Goal: Transaction & Acquisition: Purchase product/service

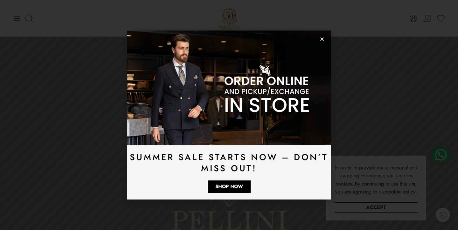
click at [269, 212] on div "Summer Sale Starts Now – Don’t Miss Out! Shop Now" at bounding box center [229, 115] width 458 height 230
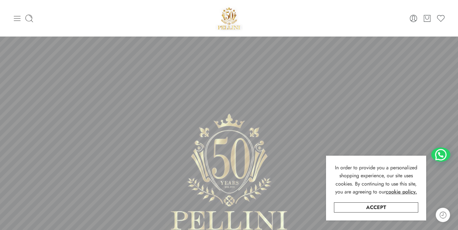
click at [20, 20] on icon at bounding box center [17, 18] width 9 height 9
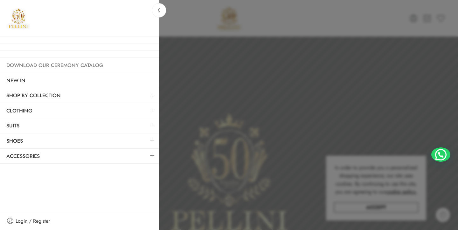
click at [35, 68] on link "Download Our Ceremony Catalog" at bounding box center [79, 65] width 159 height 15
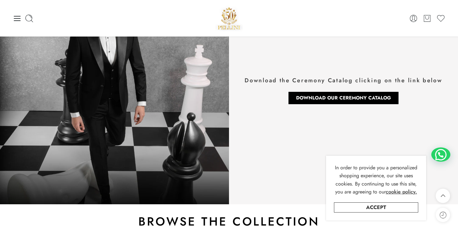
scroll to position [35, 0]
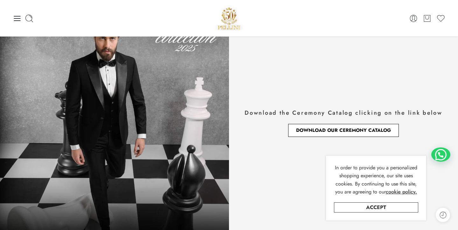
click at [340, 129] on span "Download Our Ceremony Catalog" at bounding box center [343, 130] width 95 height 5
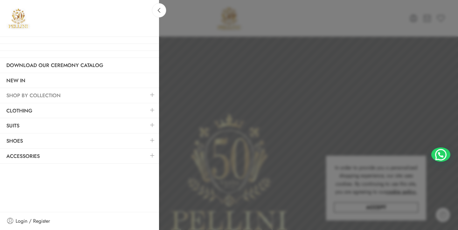
click at [25, 94] on link "SHOP BY COLLECTION" at bounding box center [79, 95] width 159 height 15
click at [17, 126] on link "Suits" at bounding box center [79, 126] width 159 height 15
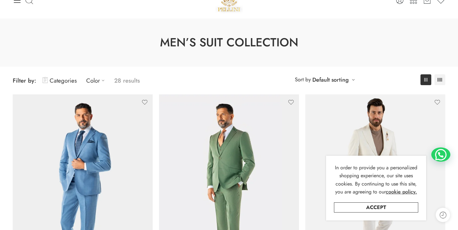
scroll to position [38, 0]
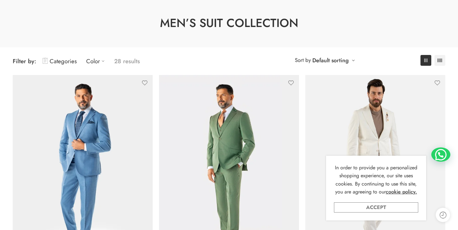
click at [400, 205] on link "Accept" at bounding box center [376, 208] width 84 height 10
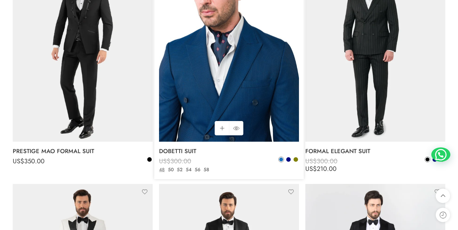
scroll to position [612, 0]
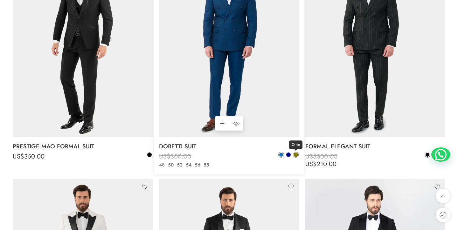
click at [295, 154] on span at bounding box center [296, 155] width 4 height 4
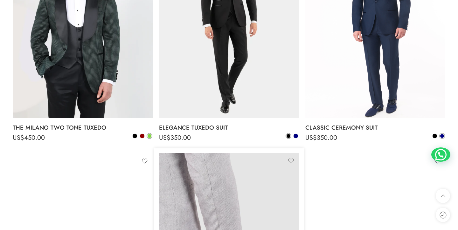
scroll to position [1533, 0]
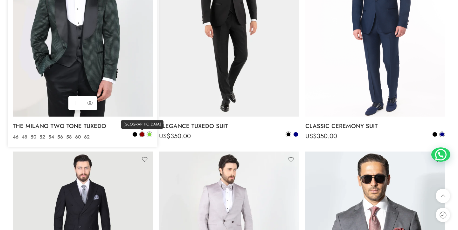
click at [141, 132] on span at bounding box center [142, 134] width 4 height 4
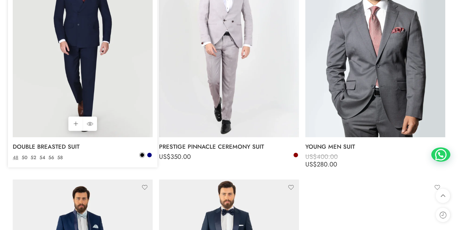
scroll to position [1746, 0]
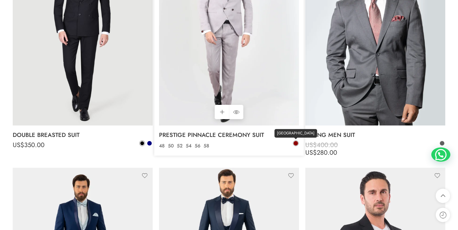
click at [296, 141] on span at bounding box center [296, 143] width 4 height 4
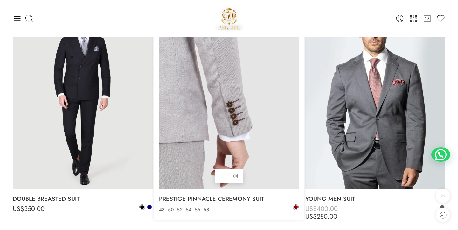
scroll to position [1675, 0]
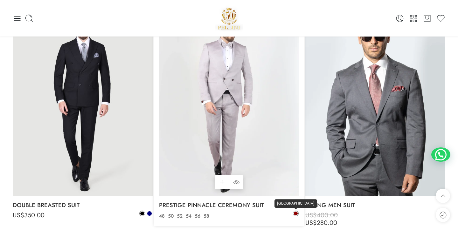
click at [297, 212] on span at bounding box center [296, 214] width 4 height 4
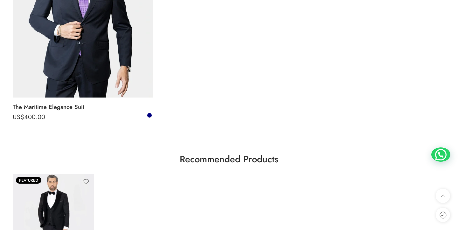
scroll to position [2174, 0]
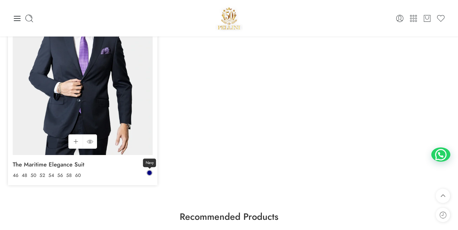
click at [151, 171] on span at bounding box center [149, 173] width 4 height 4
click at [151, 171] on span at bounding box center [150, 173] width 4 height 4
click at [151, 171] on span at bounding box center [149, 173] width 4 height 4
click at [151, 171] on span at bounding box center [150, 173] width 4 height 4
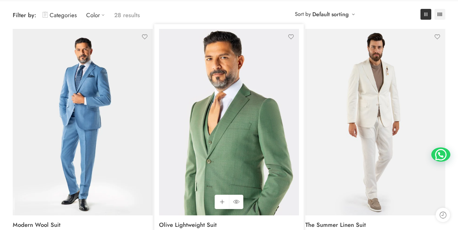
scroll to position [152, 0]
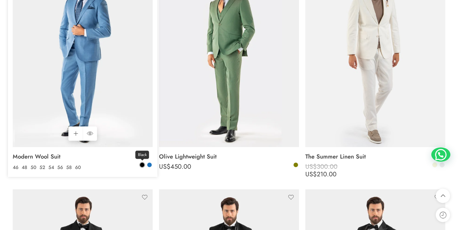
click at [141, 164] on span at bounding box center [142, 165] width 4 height 4
click at [142, 164] on span at bounding box center [142, 165] width 4 height 4
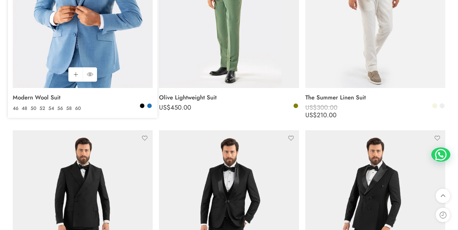
scroll to position [232, 0]
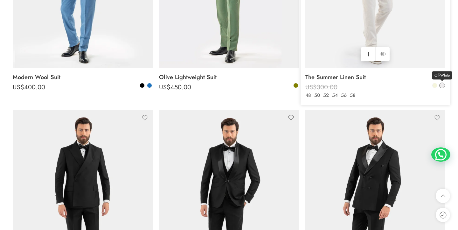
click at [443, 86] on span at bounding box center [442, 85] width 4 height 4
click at [436, 86] on span at bounding box center [435, 85] width 4 height 4
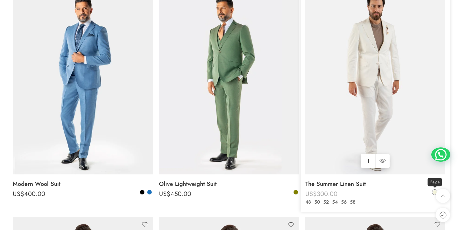
scroll to position [101, 0]
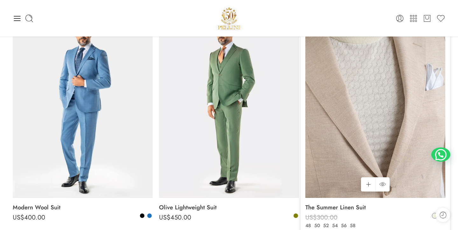
click at [409, 79] on img at bounding box center [375, 104] width 140 height 187
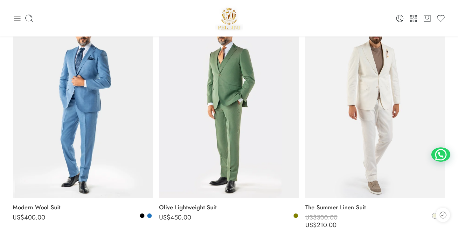
click at [19, 18] on icon at bounding box center [17, 18] width 7 height 5
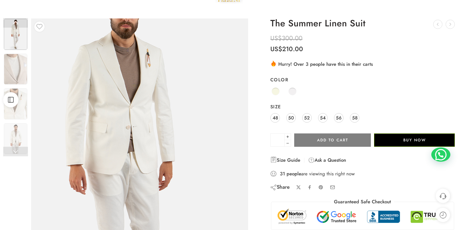
scroll to position [28, 0]
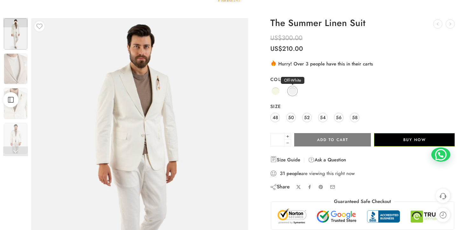
click at [293, 92] on span at bounding box center [292, 91] width 8 height 8
click at [277, 90] on span at bounding box center [276, 91] width 8 height 8
click at [292, 91] on span at bounding box center [292, 91] width 8 height 8
click at [297, 94] on div "Beige Off-White" at bounding box center [362, 91] width 184 height 12
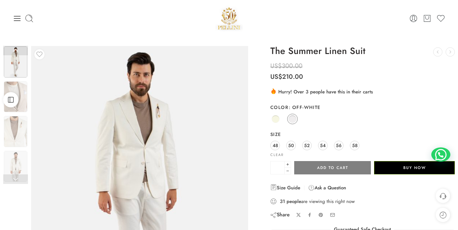
scroll to position [0, 0]
click at [18, 21] on icon at bounding box center [17, 18] width 7 height 5
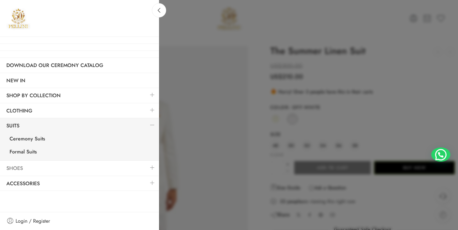
click at [48, 167] on link "Shoes" at bounding box center [79, 168] width 159 height 15
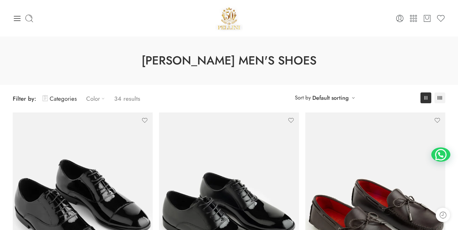
click at [101, 99] on icon at bounding box center [103, 98] width 6 height 6
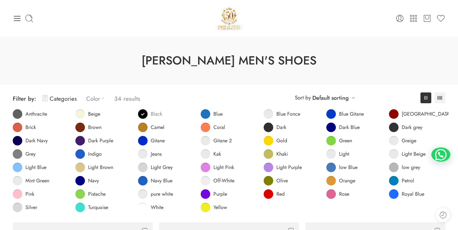
click at [144, 110] on span at bounding box center [143, 114] width 10 height 10
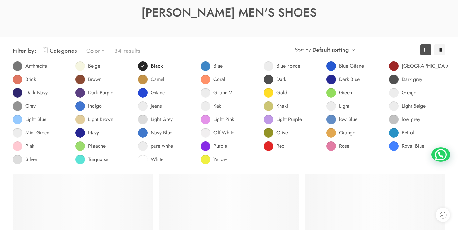
scroll to position [50, 0]
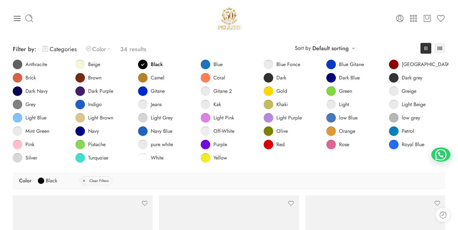
click at [284, 42] on div "**********" at bounding box center [229, 49] width 433 height 15
click at [22, 21] on div at bounding box center [85, 18] width 144 height 9
click at [16, 19] on icon at bounding box center [17, 18] width 9 height 9
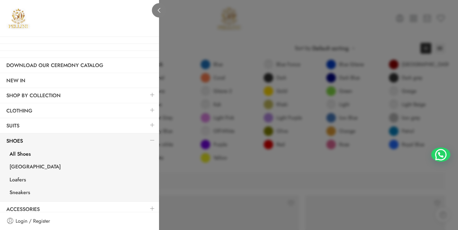
click at [158, 9] on icon at bounding box center [159, 10] width 5 height 5
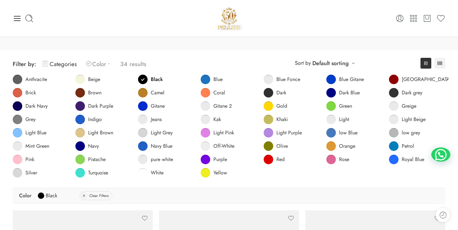
scroll to position [35, 0]
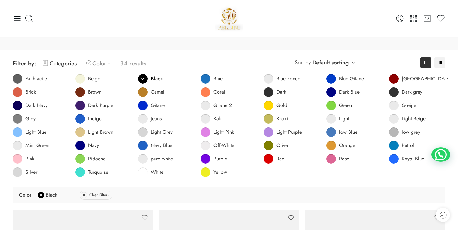
click at [50, 198] on span "Black" at bounding box center [51, 195] width 11 height 10
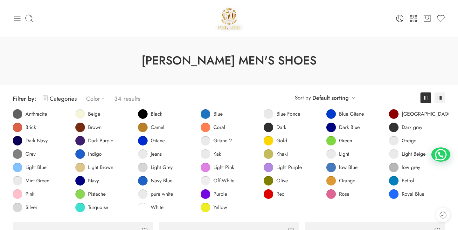
click at [19, 20] on icon at bounding box center [17, 18] width 9 height 9
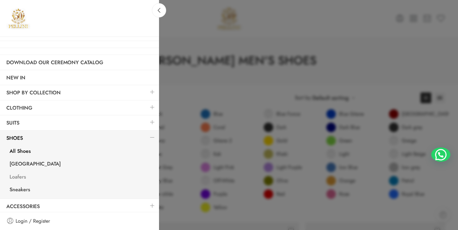
scroll to position [3, 0]
click at [43, 204] on link "Accessories" at bounding box center [79, 207] width 159 height 15
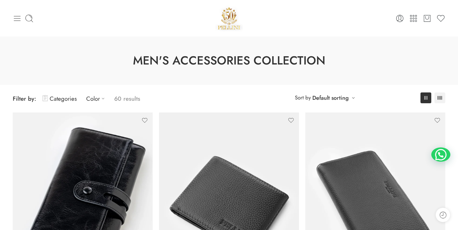
click at [15, 23] on icon at bounding box center [17, 18] width 9 height 9
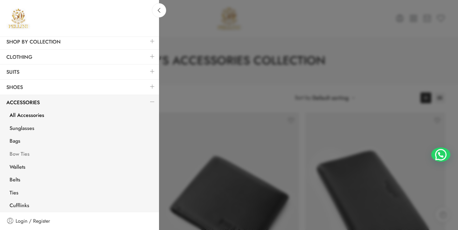
scroll to position [53, 0]
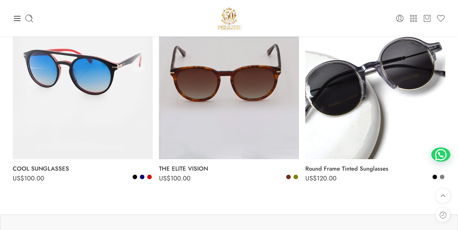
scroll to position [288, 0]
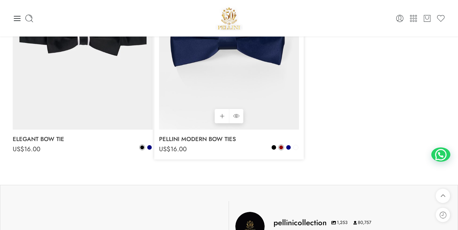
scroll to position [91, 0]
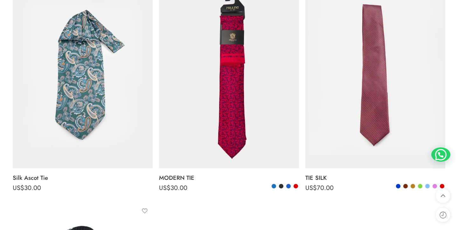
scroll to position [131, 0]
click at [429, 184] on span at bounding box center [427, 186] width 4 height 4
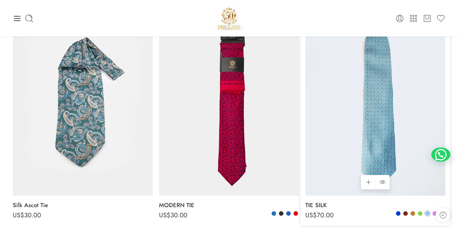
scroll to position [104, 0]
click at [289, 213] on span at bounding box center [288, 213] width 4 height 4
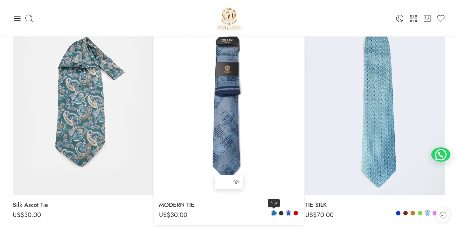
click at [275, 214] on span at bounding box center [274, 213] width 4 height 4
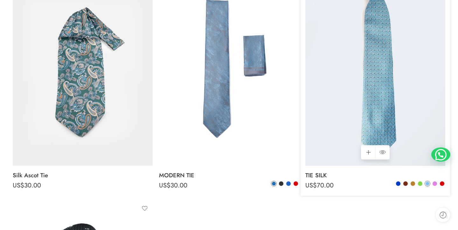
scroll to position [137, 0]
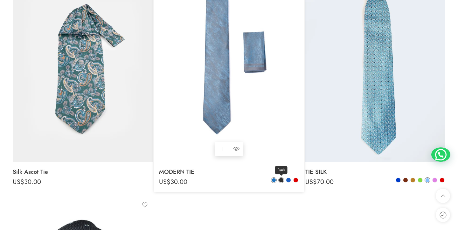
click at [282, 179] on span at bounding box center [281, 180] width 4 height 4
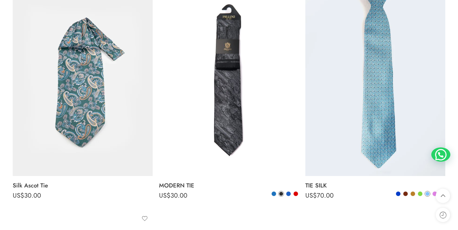
scroll to position [129, 0]
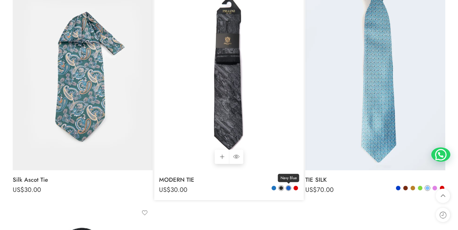
click at [289, 187] on span at bounding box center [288, 188] width 4 height 4
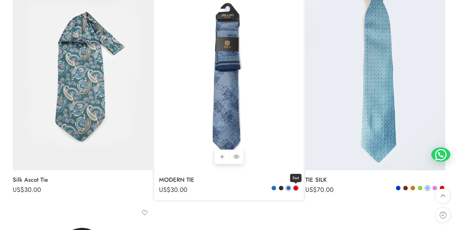
click at [296, 188] on span at bounding box center [296, 188] width 4 height 4
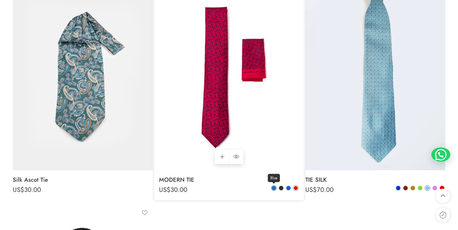
click at [274, 187] on span at bounding box center [274, 188] width 4 height 4
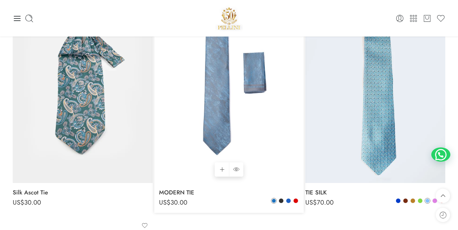
scroll to position [111, 0]
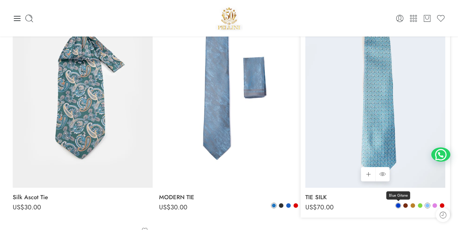
click at [397, 205] on span at bounding box center [398, 206] width 4 height 4
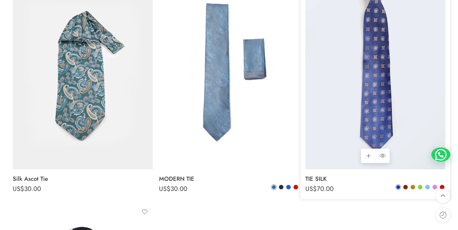
scroll to position [125, 0]
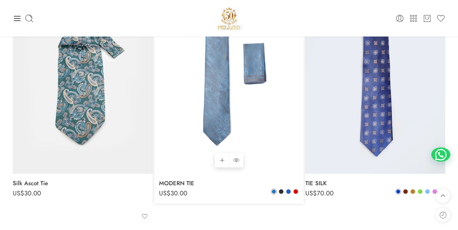
click at [236, 102] on img at bounding box center [229, 80] width 140 height 187
click at [208, 102] on img at bounding box center [229, 80] width 140 height 187
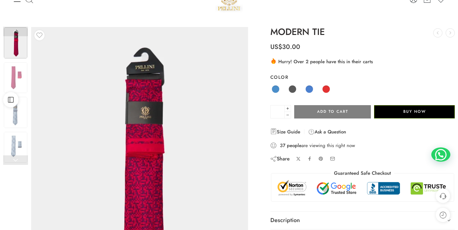
scroll to position [47, 0]
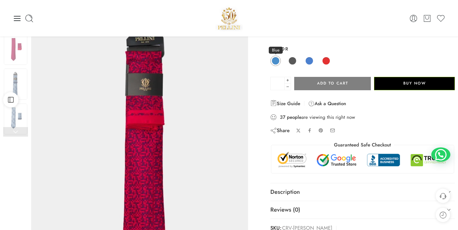
click at [275, 60] on span at bounding box center [276, 61] width 8 height 8
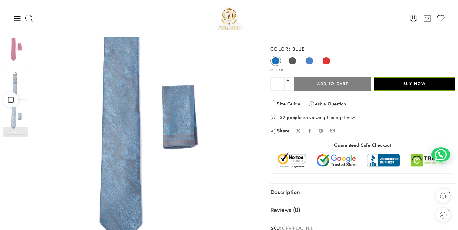
click at [220, 94] on img at bounding box center [139, 143] width 217 height 289
click at [311, 61] on span at bounding box center [309, 61] width 8 height 8
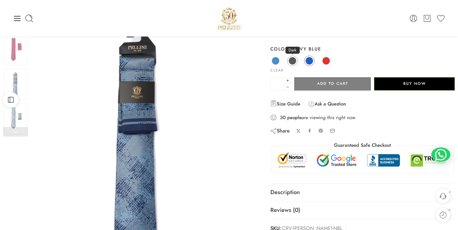
click at [292, 61] on span at bounding box center [292, 61] width 8 height 8
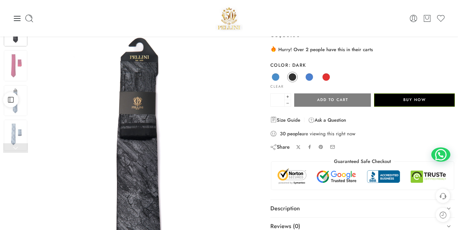
scroll to position [29, 0]
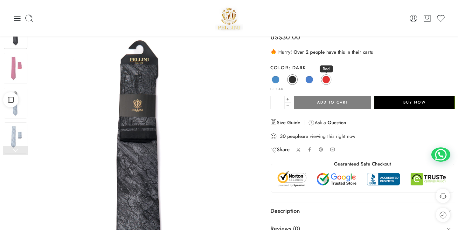
click at [325, 80] on span at bounding box center [326, 80] width 8 height 8
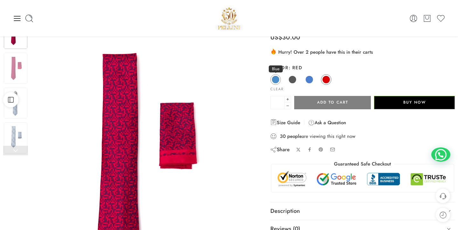
click at [277, 78] on span at bounding box center [276, 80] width 8 height 8
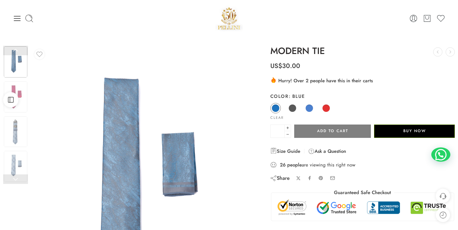
scroll to position [0, 0]
click at [18, 19] on icon at bounding box center [17, 18] width 9 height 9
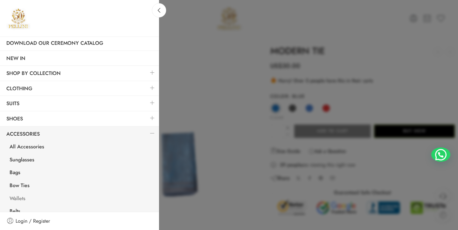
scroll to position [39, 0]
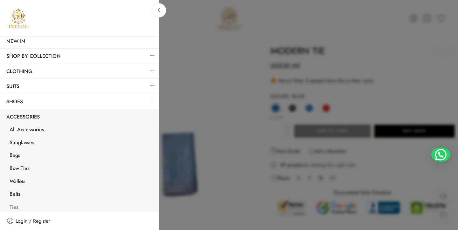
click at [17, 205] on link "Ties" at bounding box center [81, 208] width 156 height 13
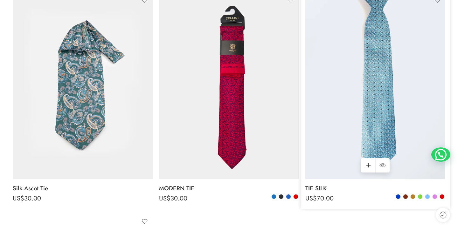
scroll to position [129, 0]
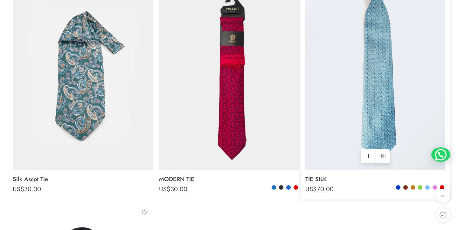
click at [401, 120] on img at bounding box center [375, 76] width 140 height 187
click at [385, 125] on img at bounding box center [375, 76] width 140 height 187
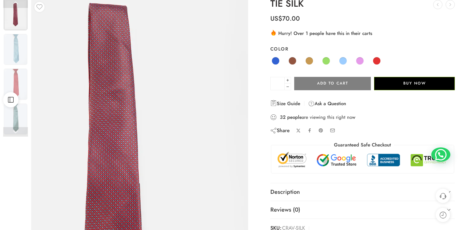
scroll to position [48, 0]
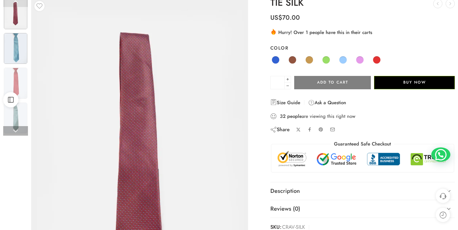
click at [17, 50] on img at bounding box center [16, 48] width 24 height 31
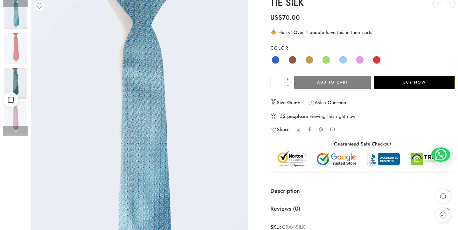
click at [21, 81] on img at bounding box center [16, 83] width 24 height 31
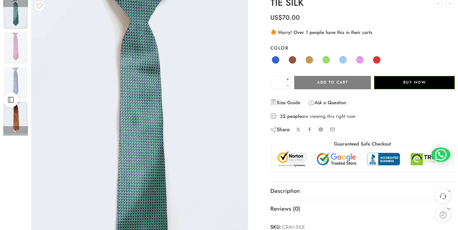
click at [25, 111] on img at bounding box center [16, 117] width 24 height 31
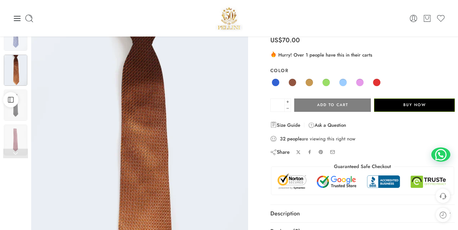
scroll to position [0, 0]
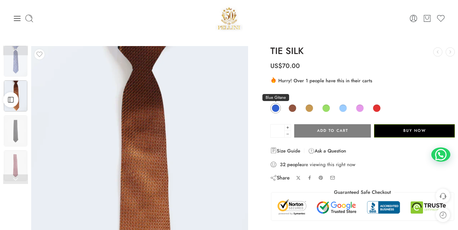
click at [278, 106] on span at bounding box center [276, 108] width 8 height 8
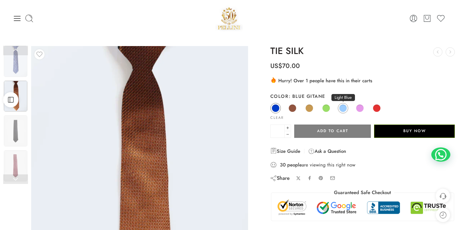
click at [341, 108] on span at bounding box center [343, 108] width 8 height 8
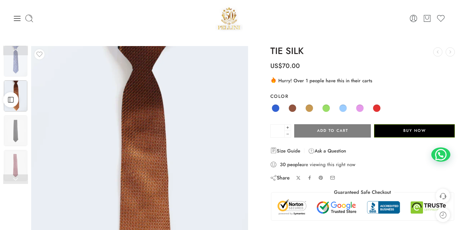
click at [378, 60] on p "US$ 70.00" at bounding box center [362, 63] width 184 height 14
click at [345, 105] on span at bounding box center [342, 108] width 7 height 7
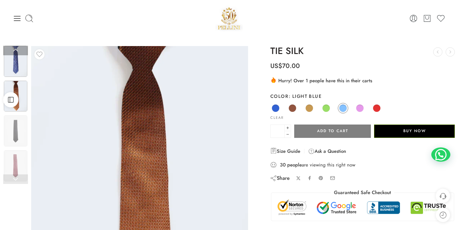
click at [18, 69] on img at bounding box center [16, 61] width 24 height 31
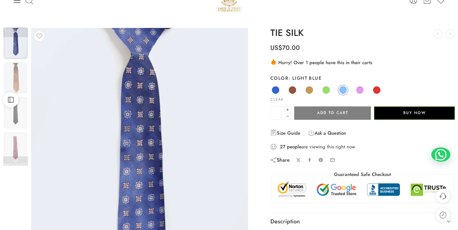
scroll to position [26, 0]
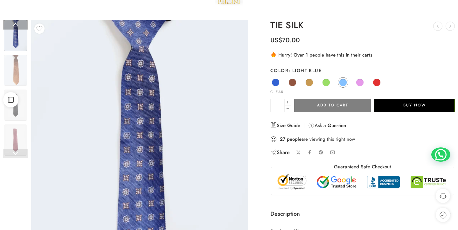
click at [19, 151] on link at bounding box center [15, 154] width 25 height 10
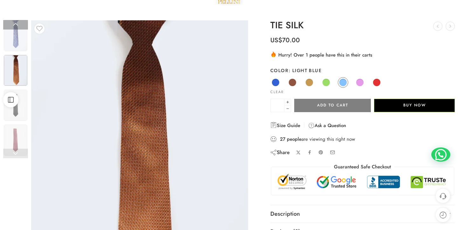
click at [19, 151] on link at bounding box center [15, 154] width 25 height 10
click at [18, 154] on link at bounding box center [15, 154] width 25 height 10
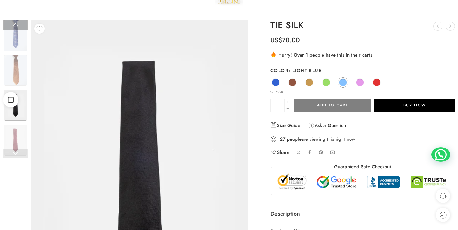
click at [18, 154] on link at bounding box center [15, 154] width 25 height 10
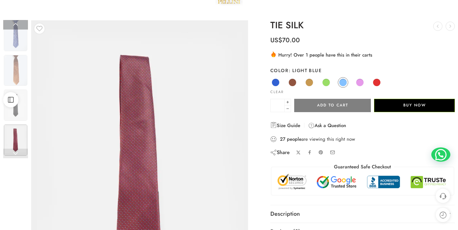
click at [13, 151] on link at bounding box center [15, 154] width 25 height 10
click at [17, 154] on link at bounding box center [15, 154] width 25 height 10
click at [17, 27] on link at bounding box center [15, 25] width 25 height 10
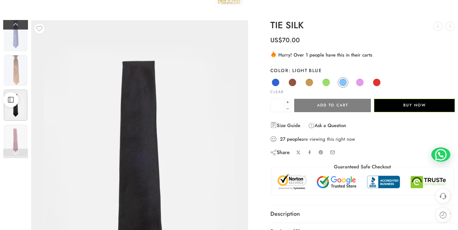
click at [17, 27] on link at bounding box center [15, 25] width 25 height 10
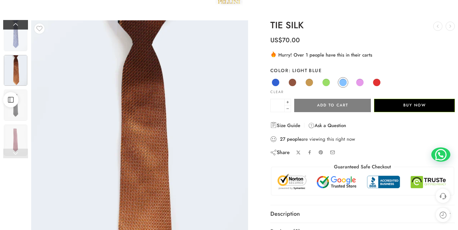
click at [17, 27] on link at bounding box center [15, 25] width 25 height 10
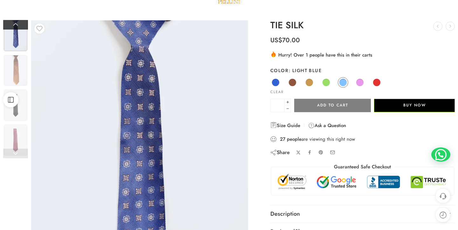
click at [17, 27] on link at bounding box center [15, 25] width 25 height 10
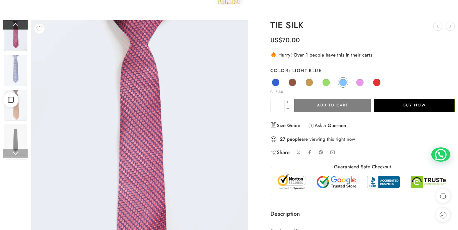
click at [17, 27] on link at bounding box center [15, 25] width 25 height 10
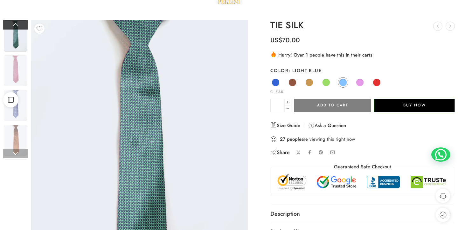
click at [17, 27] on link at bounding box center [15, 25] width 25 height 10
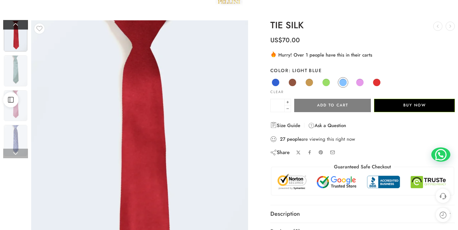
click at [17, 27] on link at bounding box center [15, 25] width 25 height 10
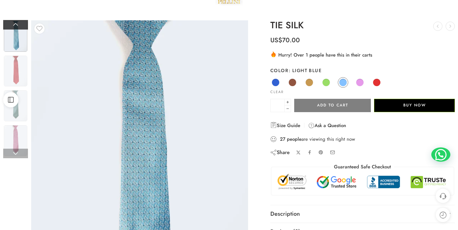
click at [17, 27] on link at bounding box center [15, 25] width 25 height 10
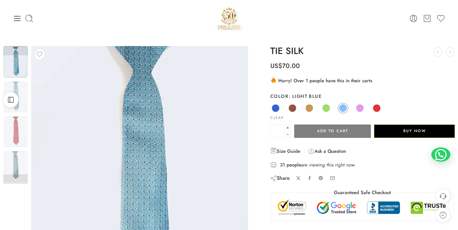
scroll to position [0, 0]
click at [19, 17] on icon at bounding box center [17, 18] width 9 height 9
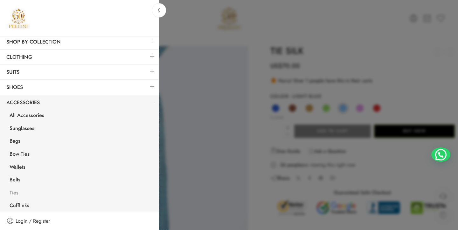
scroll to position [53, 0]
click at [15, 193] on link "Ties" at bounding box center [81, 194] width 156 height 13
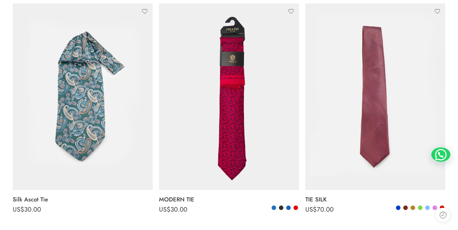
scroll to position [116, 0]
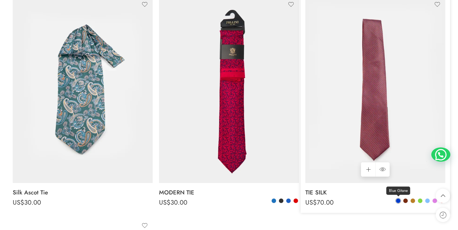
click at [398, 200] on span at bounding box center [398, 201] width 4 height 4
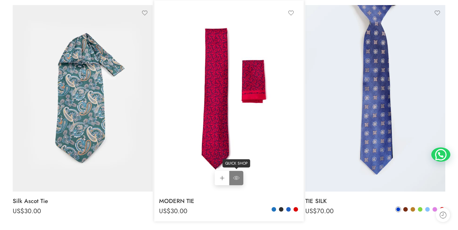
scroll to position [108, 0]
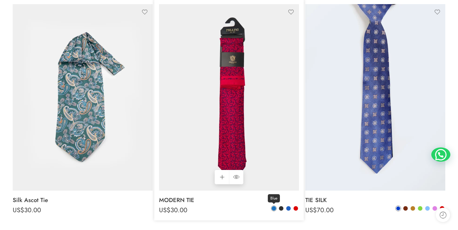
click at [274, 207] on span at bounding box center [274, 208] width 4 height 4
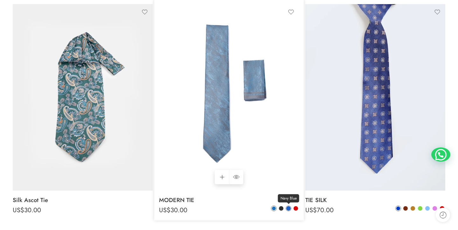
click at [290, 209] on span at bounding box center [288, 208] width 4 height 4
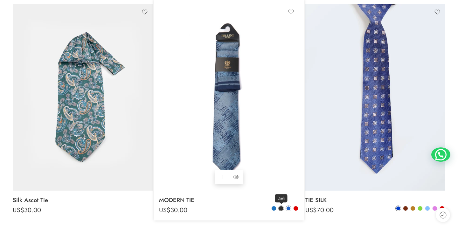
click at [282, 208] on span at bounding box center [281, 208] width 4 height 4
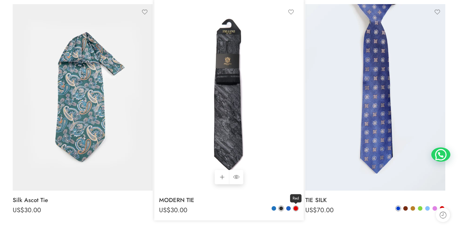
click at [297, 209] on span at bounding box center [296, 208] width 4 height 4
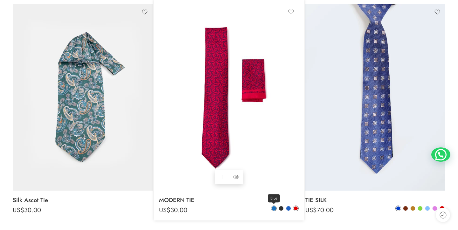
click at [274, 209] on span at bounding box center [274, 208] width 4 height 4
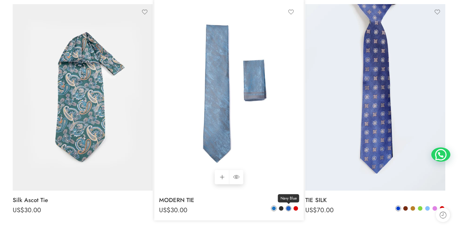
click at [289, 208] on span at bounding box center [288, 208] width 4 height 4
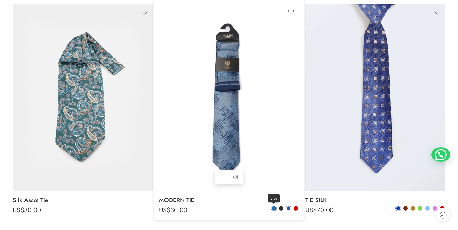
click at [275, 210] on span at bounding box center [274, 208] width 4 height 4
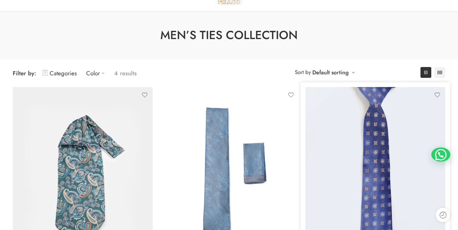
scroll to position [26, 0]
click at [442, 76] on link "4 Columns" at bounding box center [439, 72] width 11 height 11
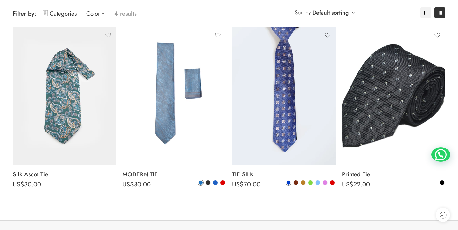
scroll to position [84, 0]
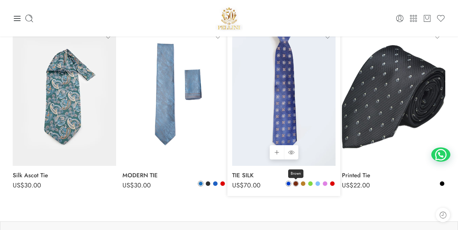
click at [298, 183] on link "Brown" at bounding box center [296, 184] width 6 height 6
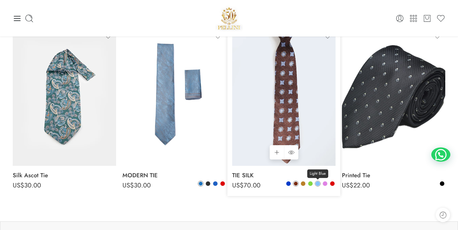
click at [318, 184] on span at bounding box center [318, 184] width 4 height 4
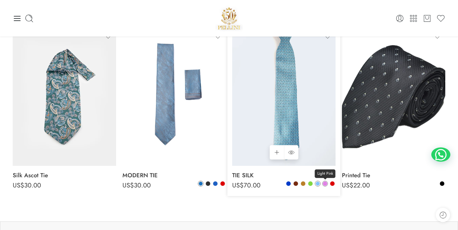
click at [326, 183] on span at bounding box center [325, 184] width 4 height 4
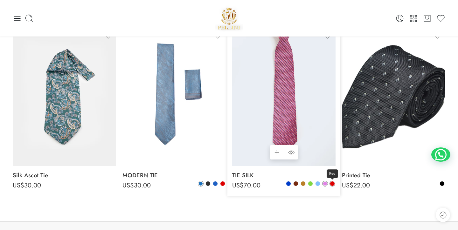
click at [331, 185] on span at bounding box center [332, 184] width 4 height 4
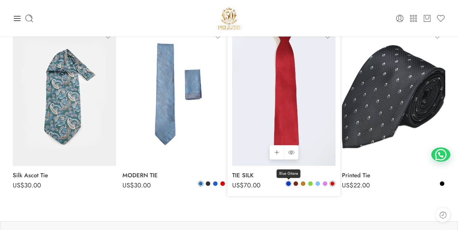
click at [290, 183] on span at bounding box center [288, 184] width 4 height 4
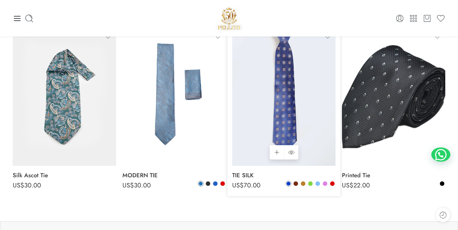
click at [300, 183] on div "Blue Gitane Brown Camel Green Light Blue Light Pink Red" at bounding box center [311, 184] width 50 height 7
click at [296, 183] on span at bounding box center [296, 184] width 4 height 4
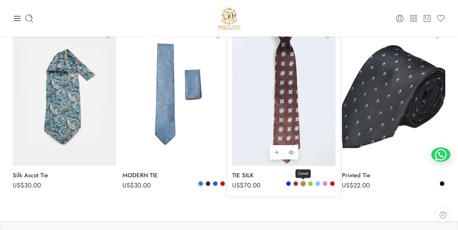
click at [303, 183] on span at bounding box center [303, 184] width 4 height 4
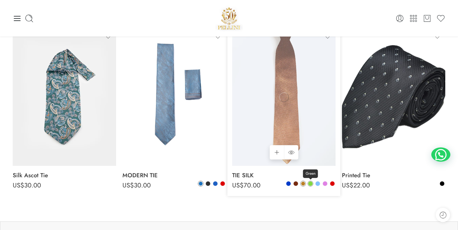
click at [311, 183] on span at bounding box center [310, 184] width 4 height 4
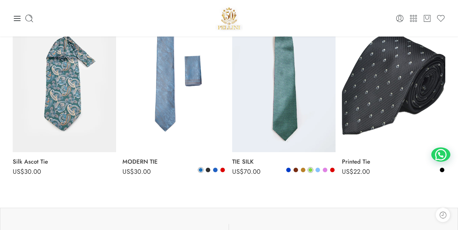
scroll to position [97, 0]
